Goal: Task Accomplishment & Management: Complete application form

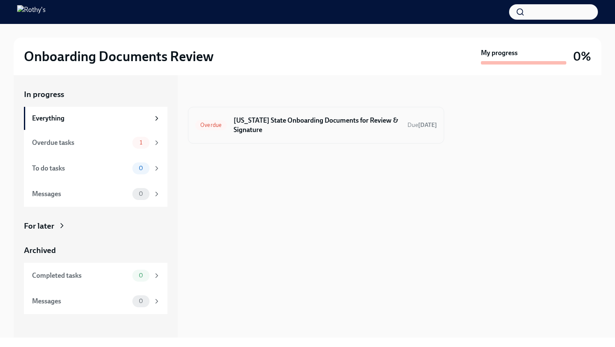
click at [332, 129] on h6 "[US_STATE] State Onboarding Documents for Review & Signature" at bounding box center [317, 125] width 167 height 19
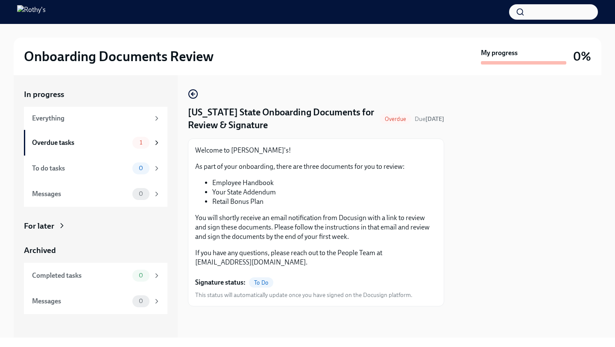
click at [259, 282] on span "To Do" at bounding box center [261, 282] width 24 height 6
click at [118, 147] on div "Overdue tasks 1" at bounding box center [96, 143] width 129 height 12
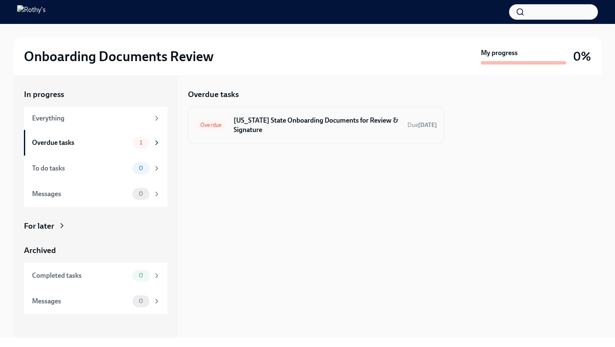
click at [323, 140] on div "Overdue [US_STATE] State Onboarding Documents for Review & Signature Due [DATE]" at bounding box center [316, 125] width 256 height 37
click at [310, 118] on h6 "[US_STATE] State Onboarding Documents for Review & Signature" at bounding box center [317, 125] width 167 height 19
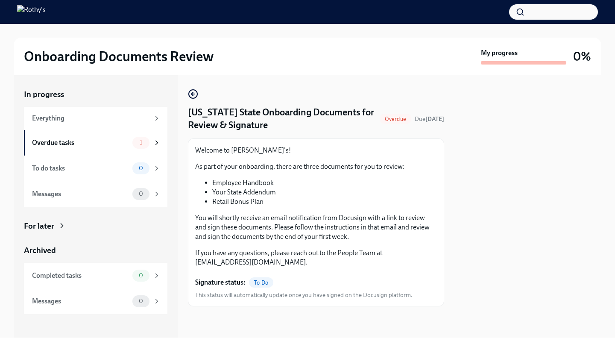
click at [406, 123] on div "Overdue" at bounding box center [396, 119] width 32 height 10
